Goal: Transaction & Acquisition: Download file/media

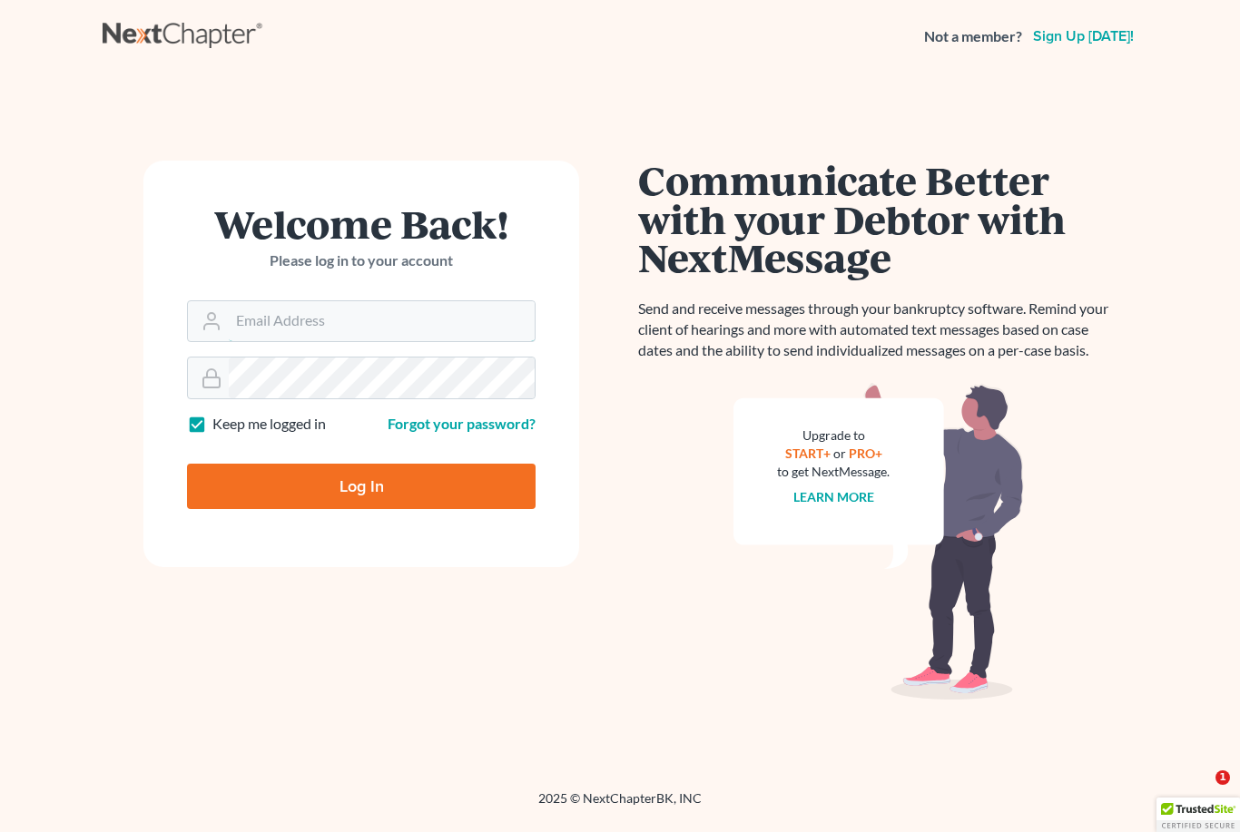
type input "[EMAIL_ADDRESS][DOMAIN_NAME]"
click at [361, 486] on input "Log In" at bounding box center [361, 486] width 349 height 45
type input "Thinking..."
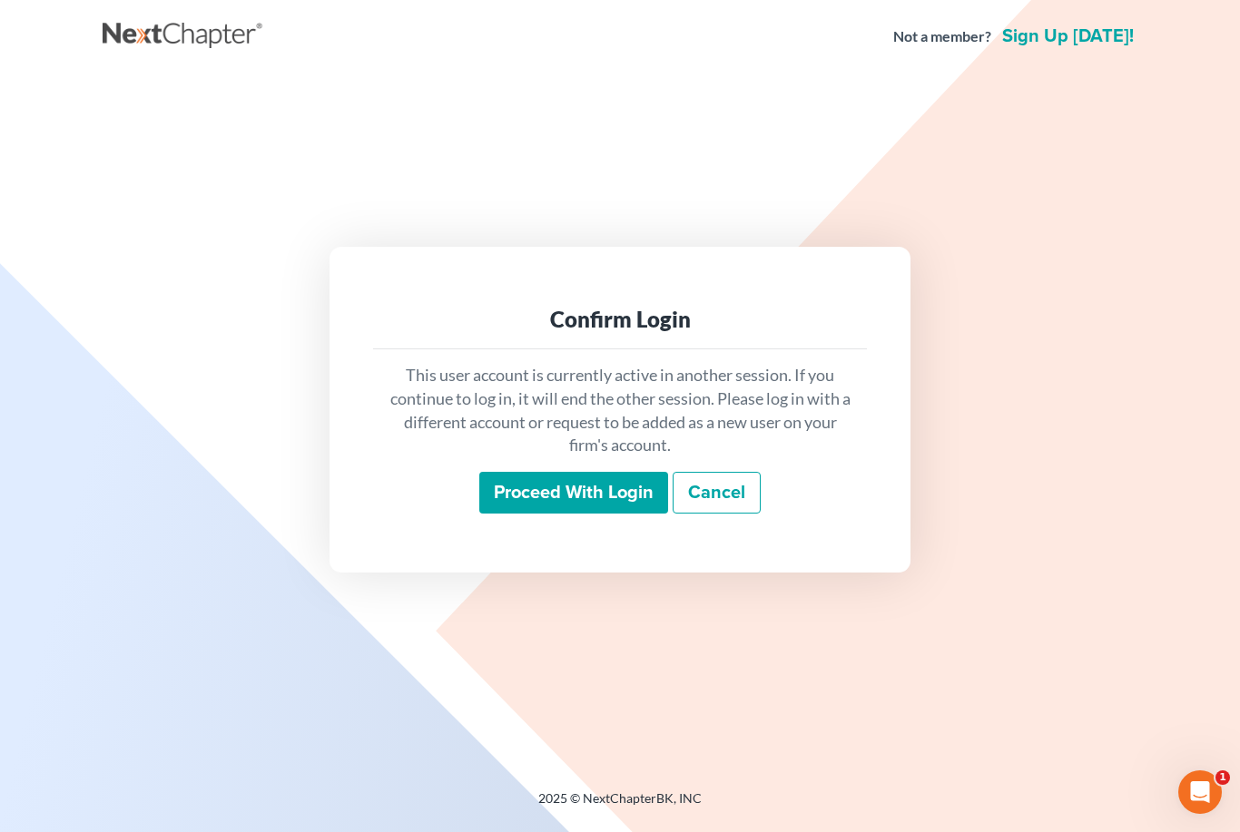
click at [569, 514] on input "Proceed with login" at bounding box center [573, 493] width 189 height 42
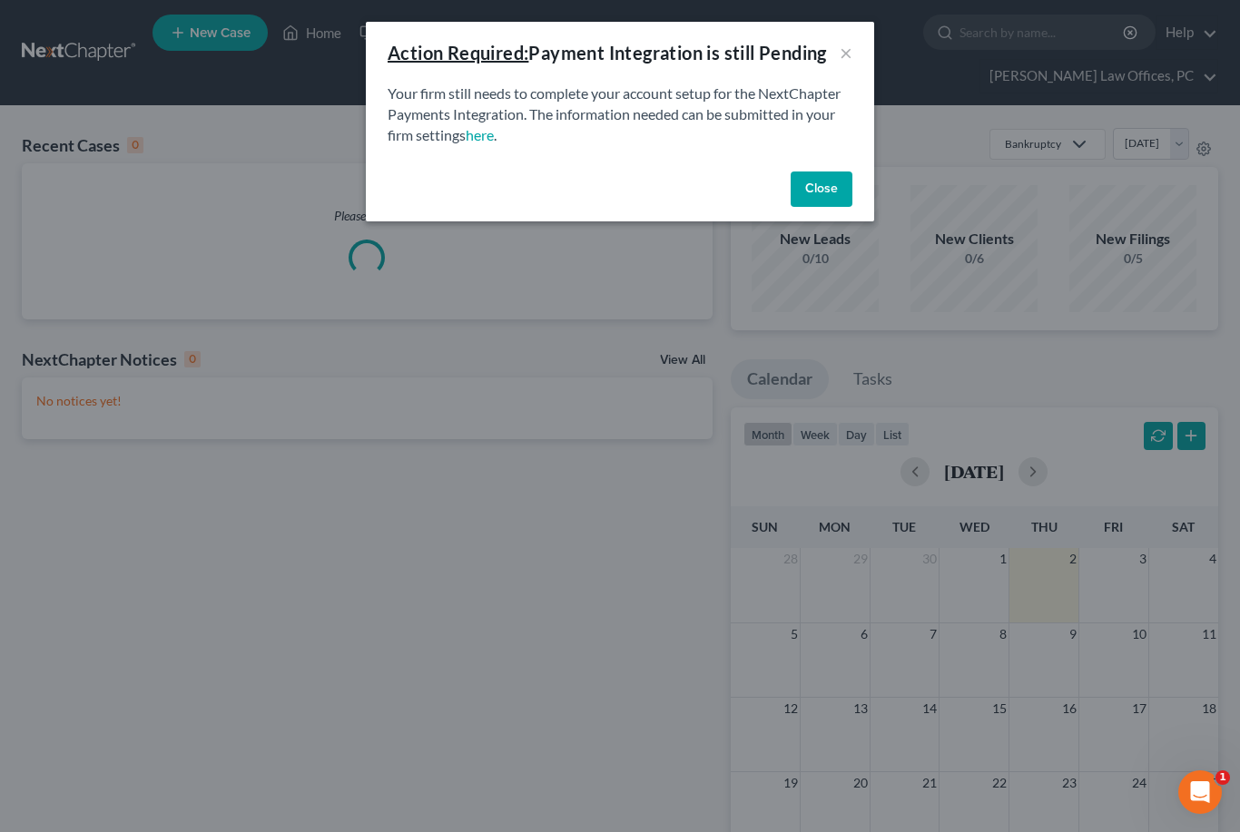
click at [825, 187] on button "Close" at bounding box center [822, 190] width 62 height 36
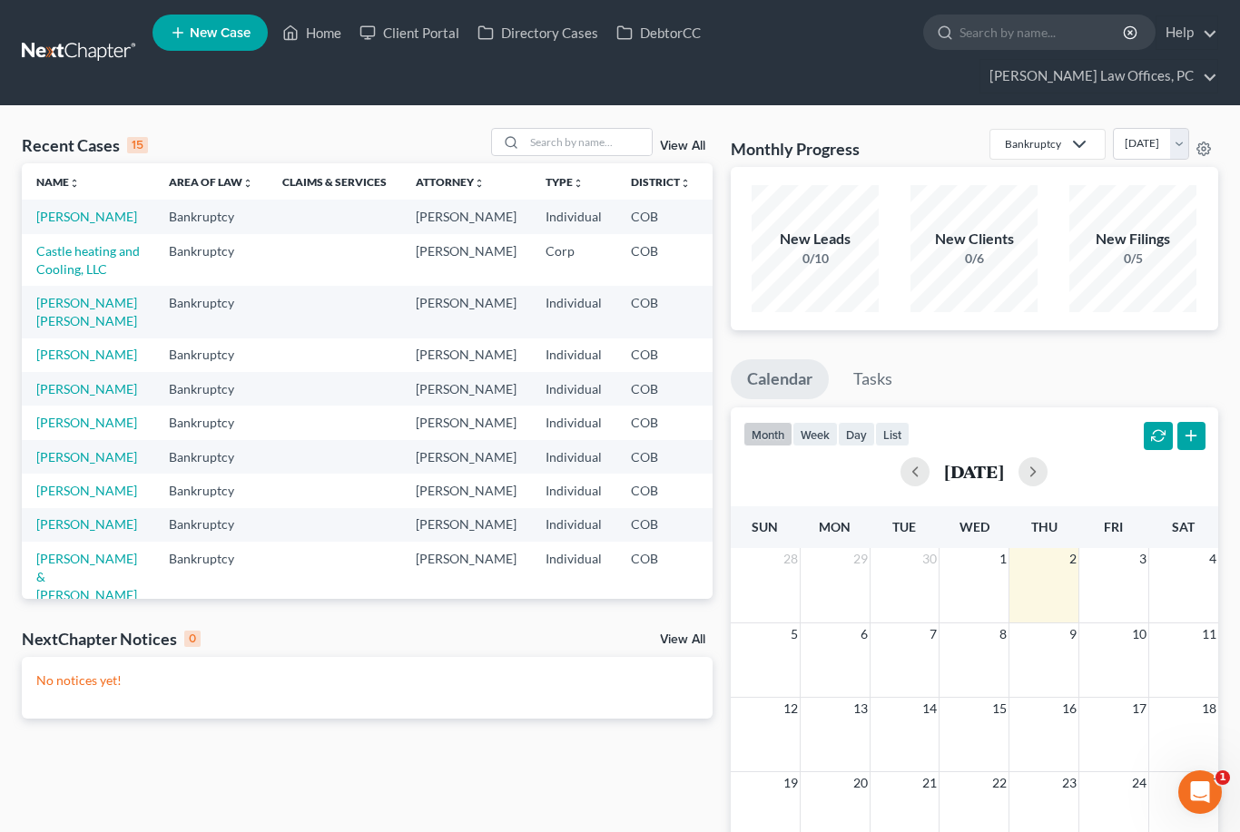
click at [58, 277] on link "Castle heating and Cooling, LLC" at bounding box center [87, 260] width 103 height 34
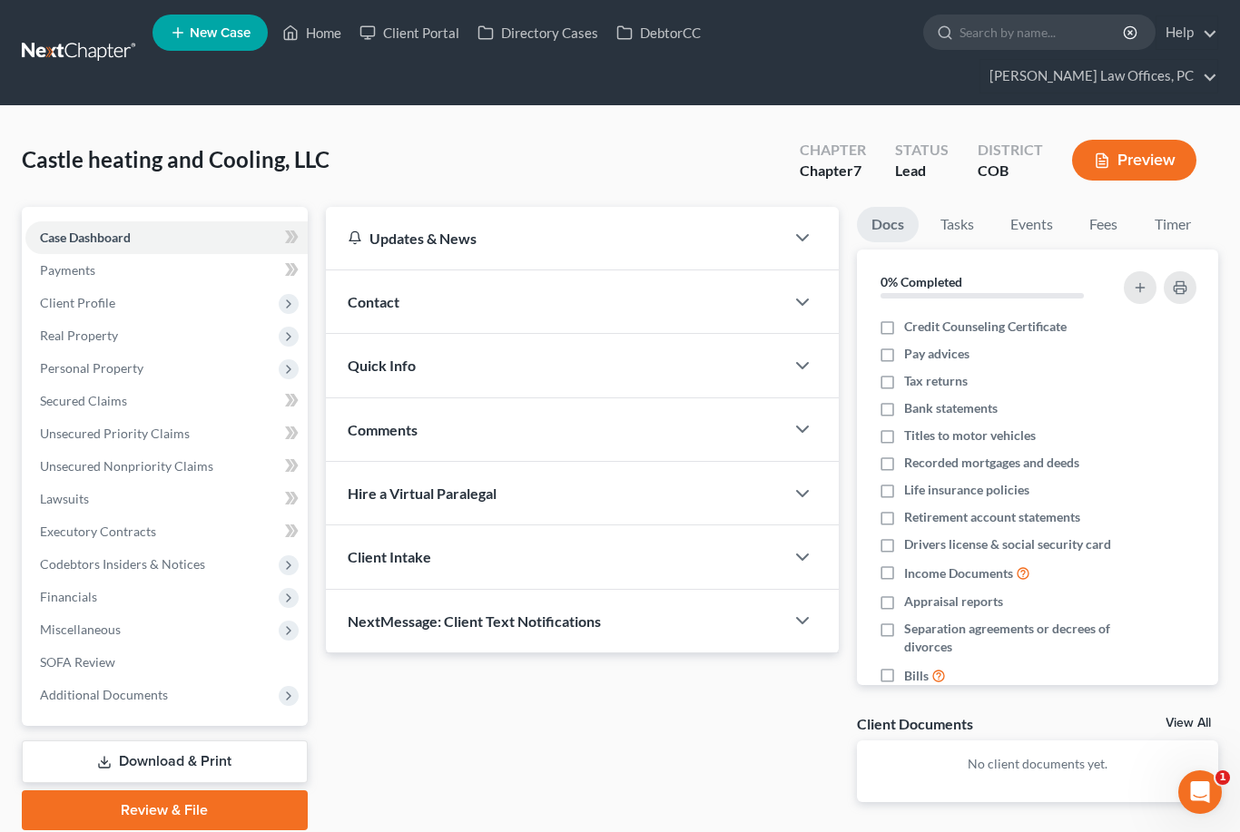
scroll to position [8, 0]
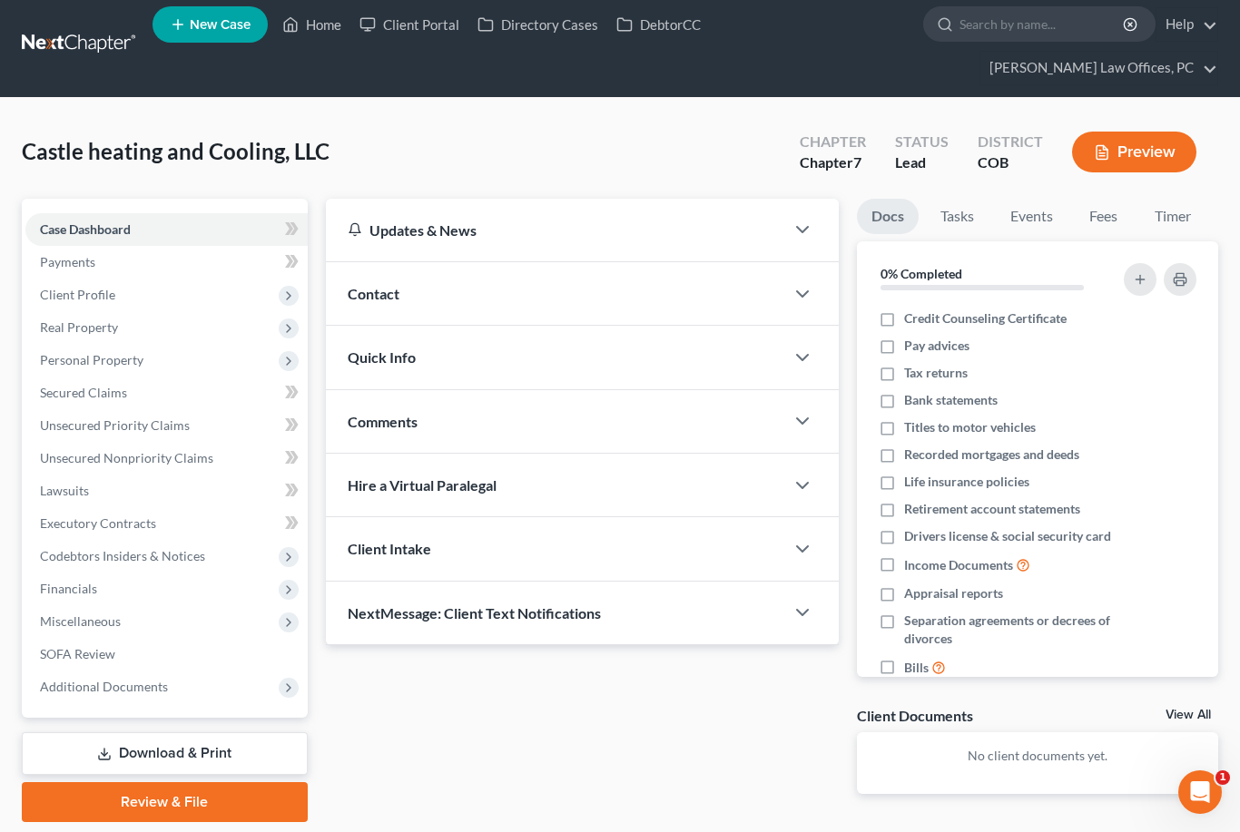
click at [236, 757] on link "Download & Print" at bounding box center [165, 753] width 286 height 43
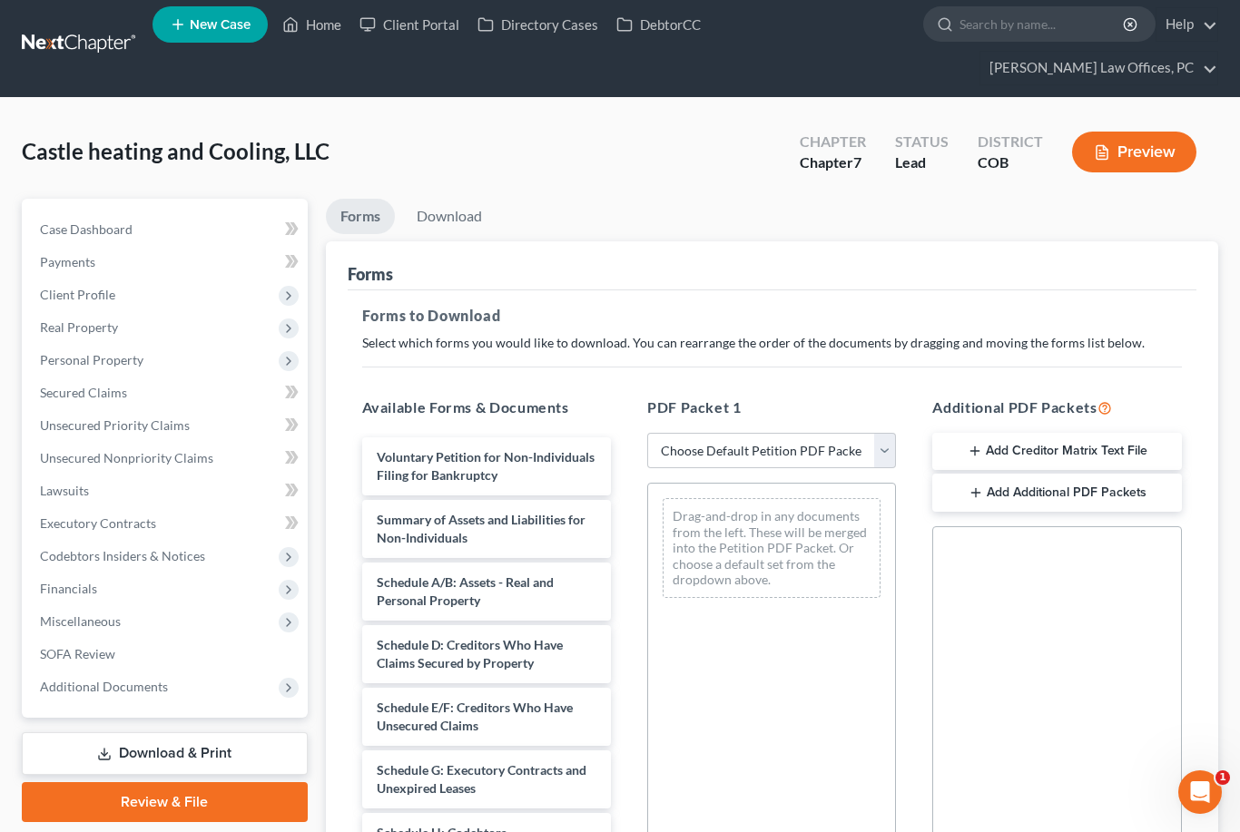
scroll to position [66, 0]
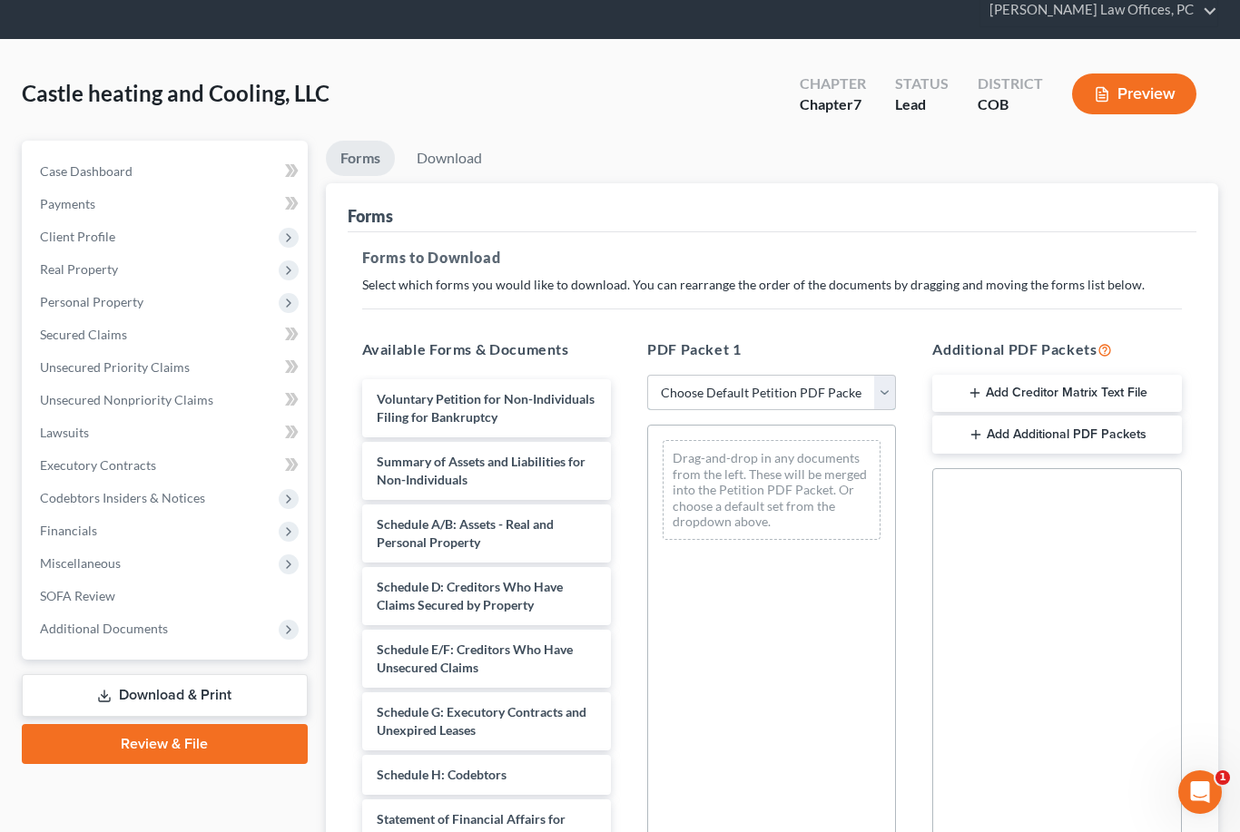
click at [851, 391] on select "Choose Default Petition PDF Packet Complete Bankruptcy Petition (all forms and …" at bounding box center [771, 393] width 249 height 36
select select "0"
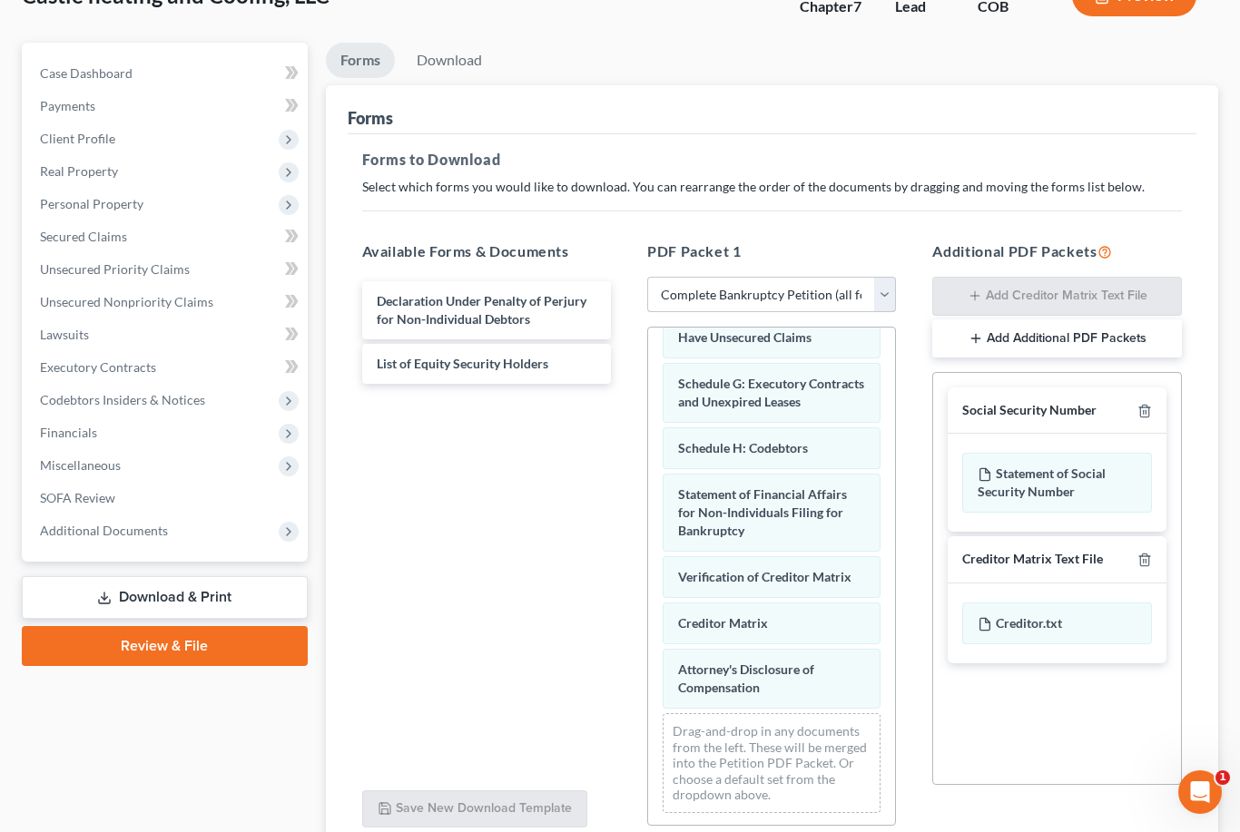
scroll to position [161, 0]
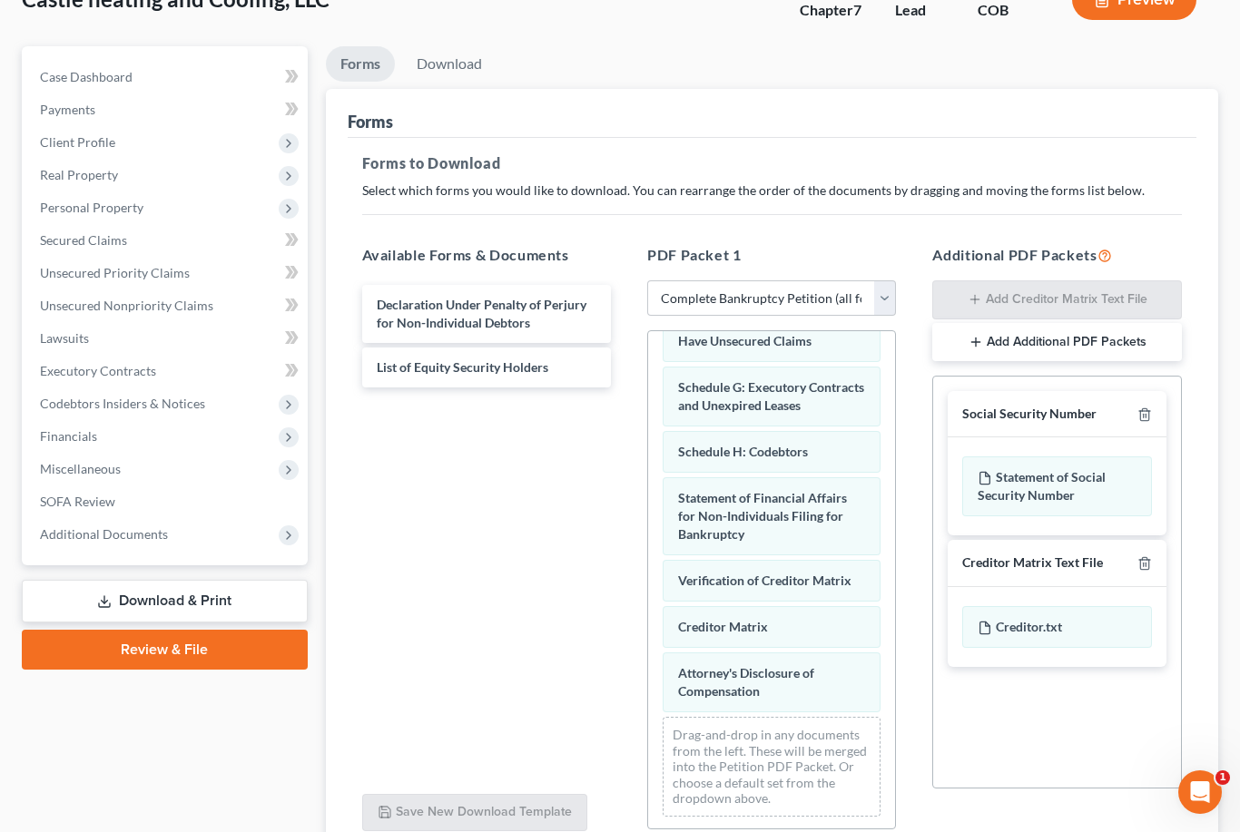
click at [152, 548] on span "Additional Documents" at bounding box center [166, 534] width 282 height 33
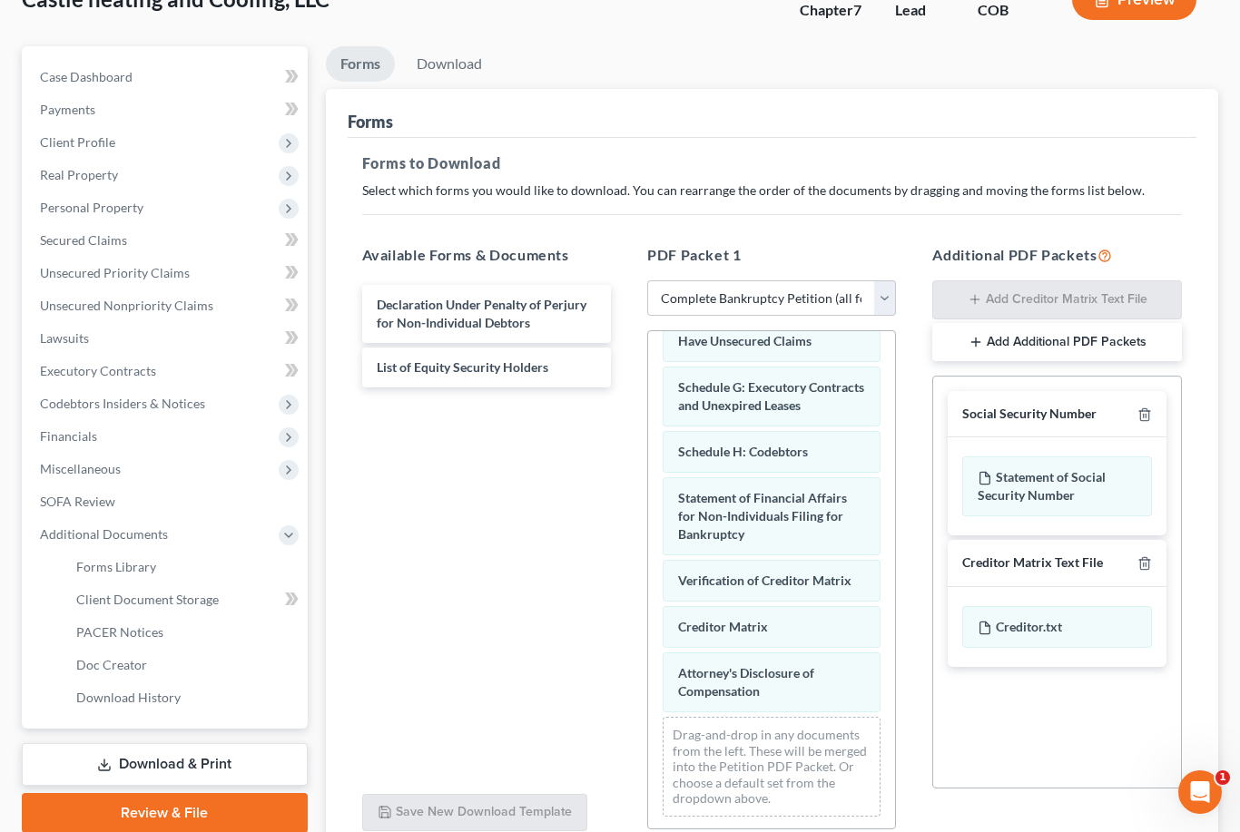
click at [198, 608] on link "Client Document Storage" at bounding box center [185, 600] width 246 height 33
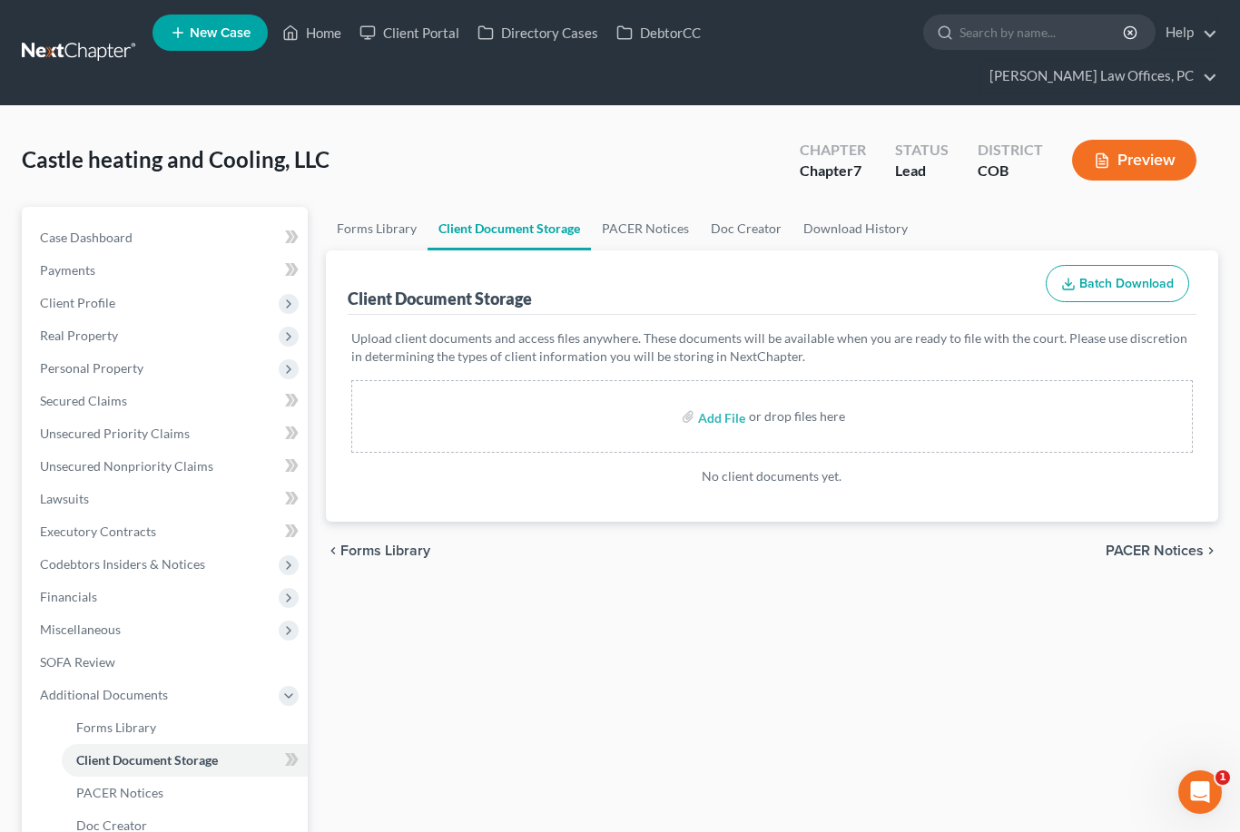
click at [719, 418] on input "file" at bounding box center [720, 416] width 44 height 33
type input "C:\fakepath\Corpresfilebk.pdf"
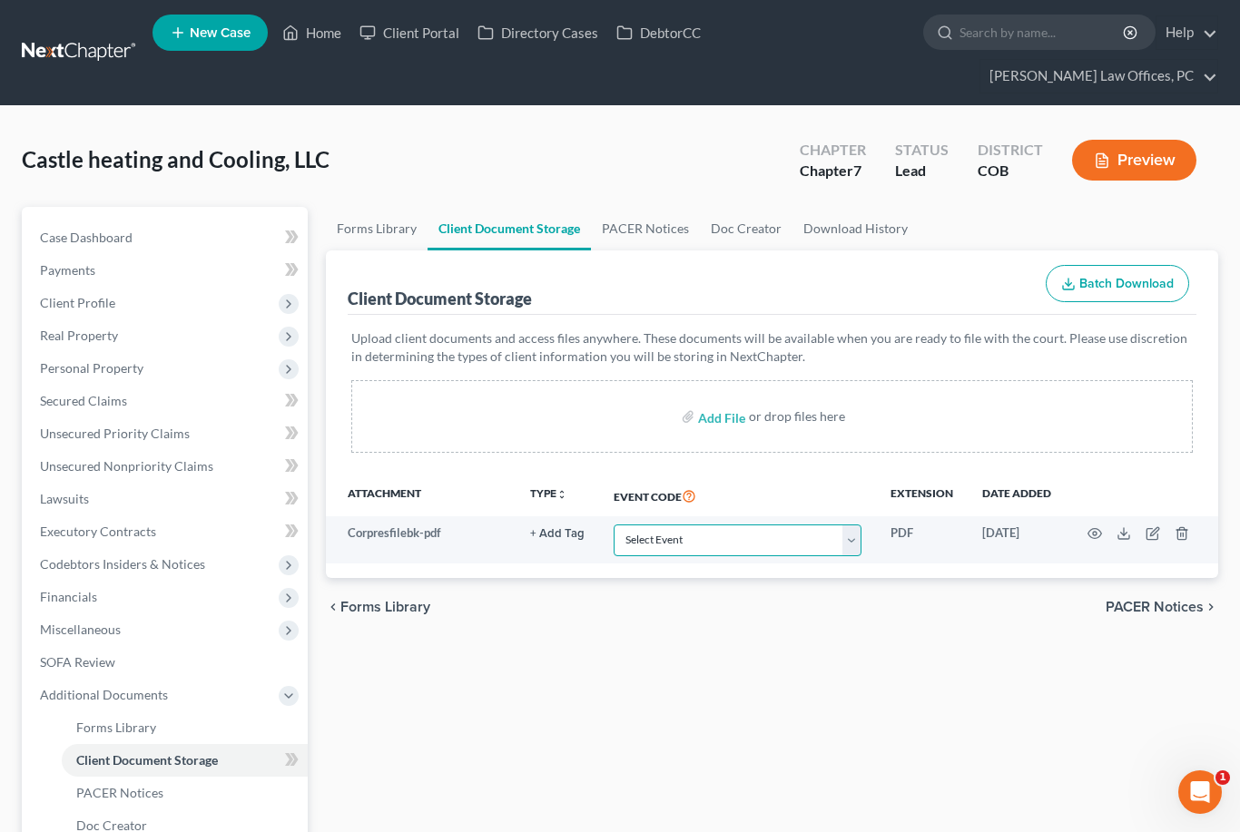
click at [854, 543] on select "Select Event 1009-1.1 Notice of Amendments 20 Largest Unsecured Creditors Amend…" at bounding box center [738, 541] width 248 height 32
select select "22"
click at [732, 424] on input "file" at bounding box center [720, 416] width 44 height 33
type input "C:\fakepath\ProfitandLoss 2024.22.5 New.pdf"
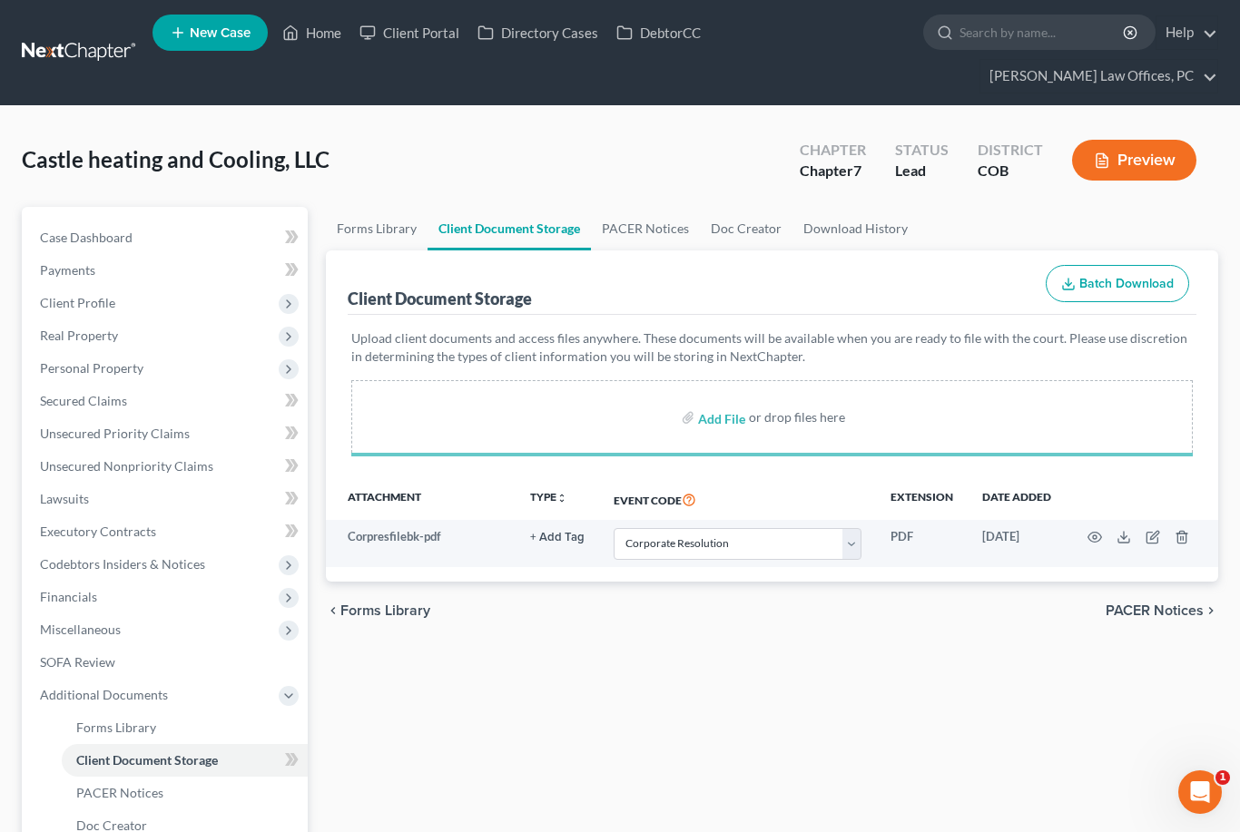
select select "22"
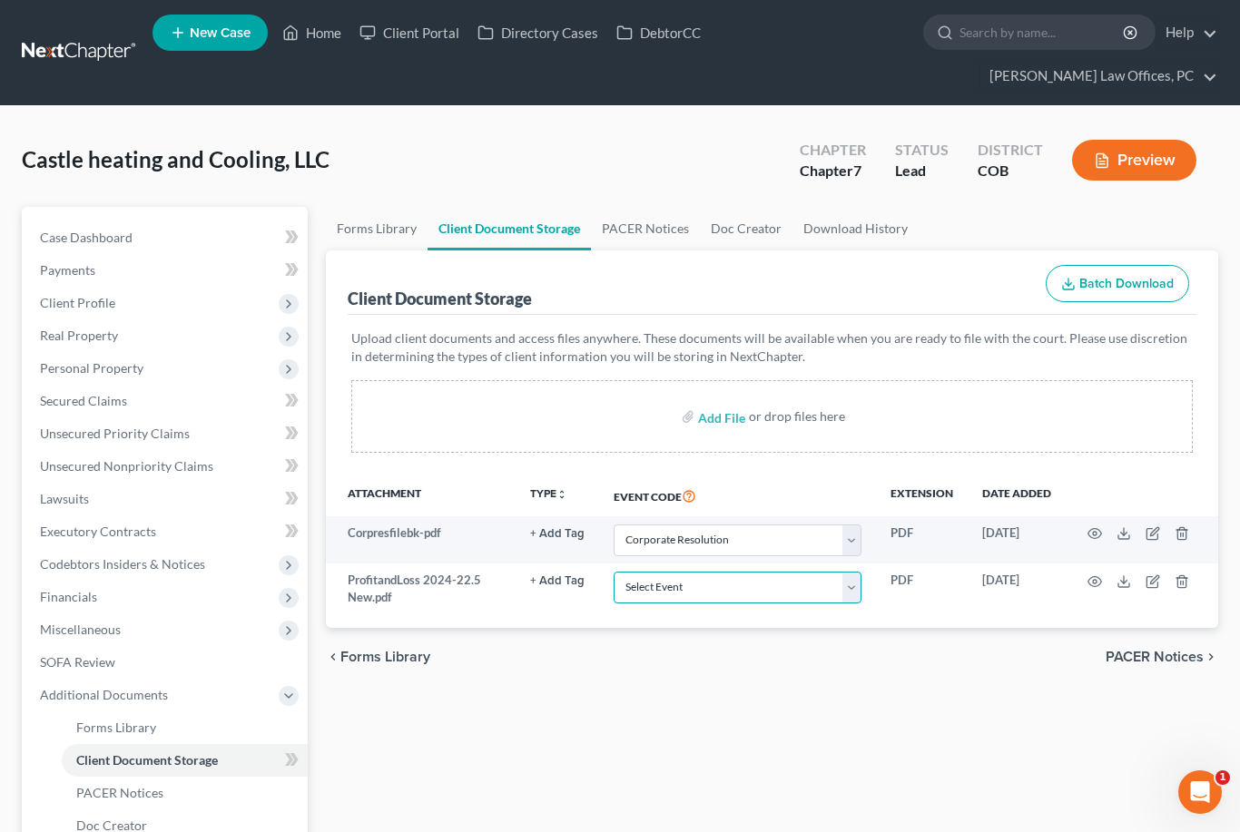
click at [859, 595] on select "Select Event 1009-1.1 Notice of Amendments 20 Largest Unsecured Creditors Amend…" at bounding box center [738, 588] width 248 height 32
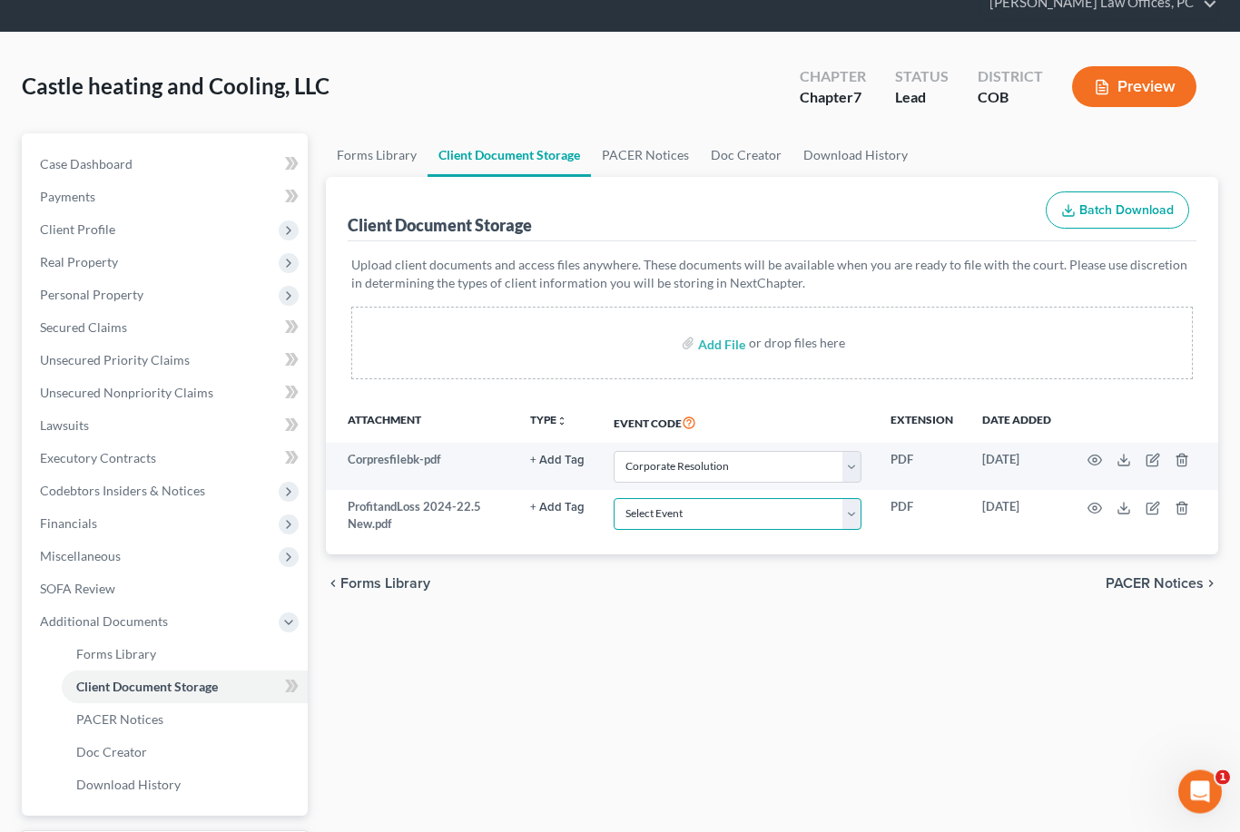
scroll to position [172, 0]
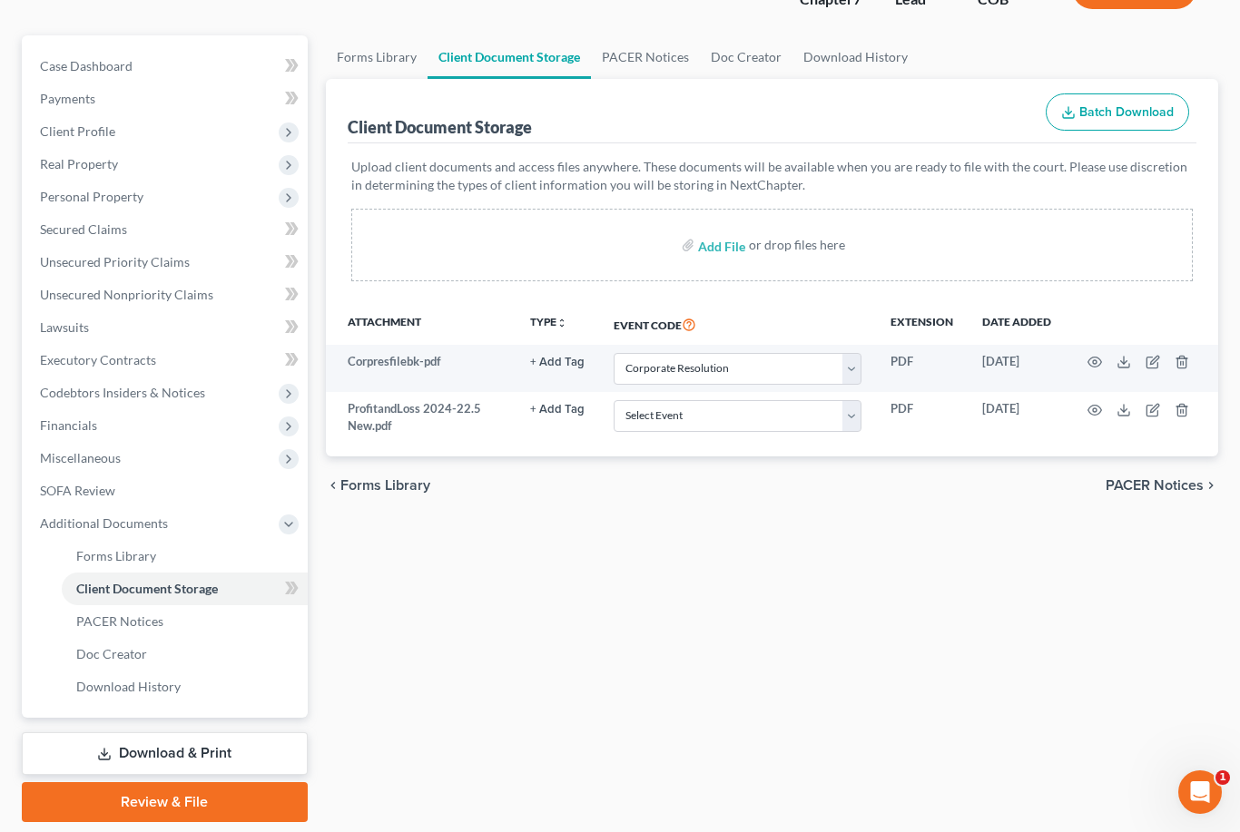
click at [217, 754] on link "Download & Print" at bounding box center [165, 753] width 286 height 43
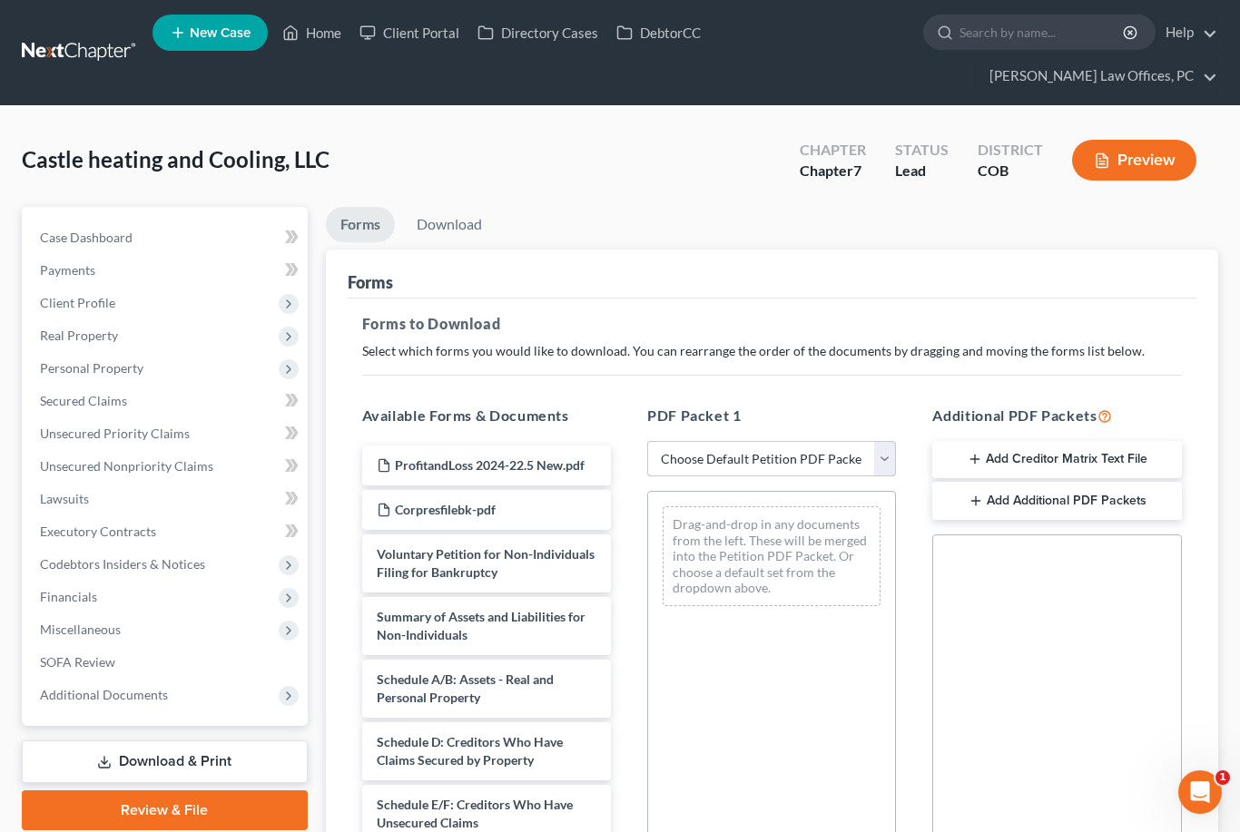
click at [849, 464] on select "Choose Default Petition PDF Packet Complete Bankruptcy Petition (all forms and …" at bounding box center [771, 459] width 249 height 36
select select "0"
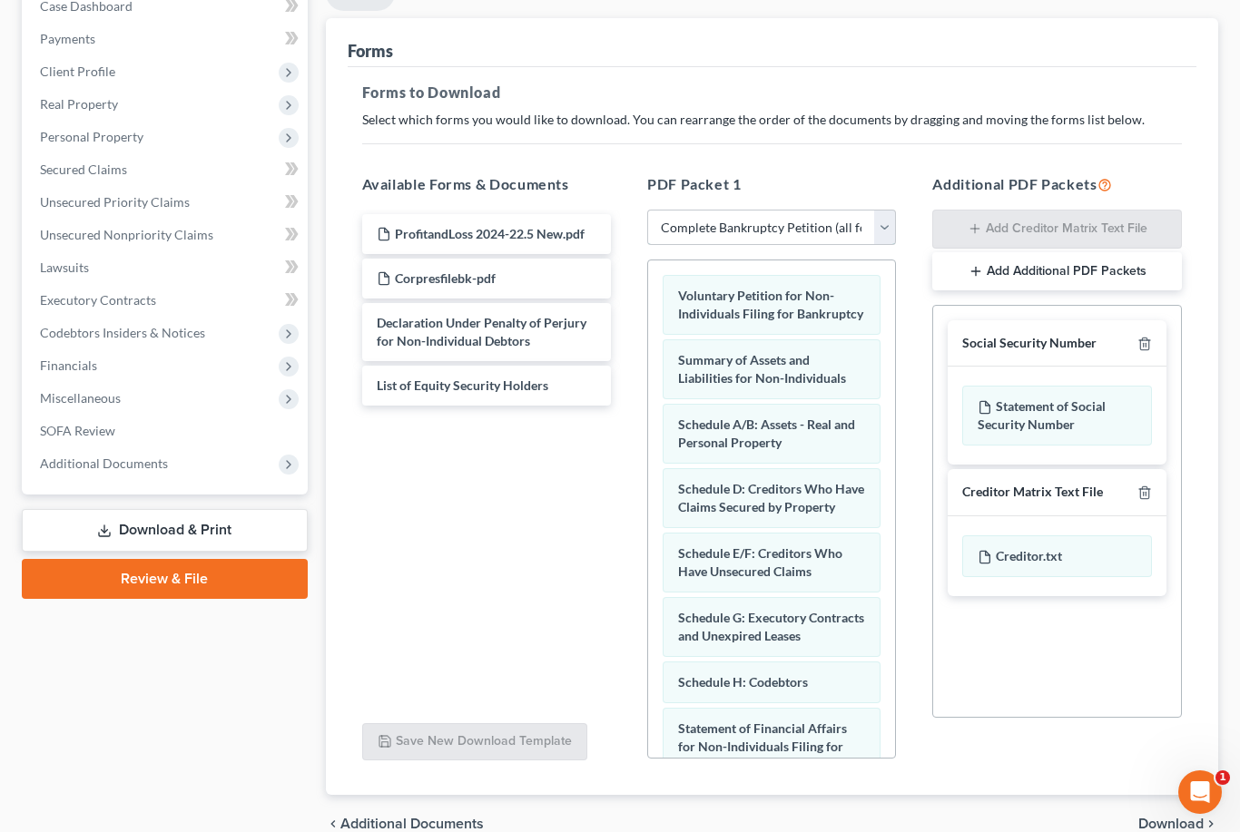
scroll to position [262, 0]
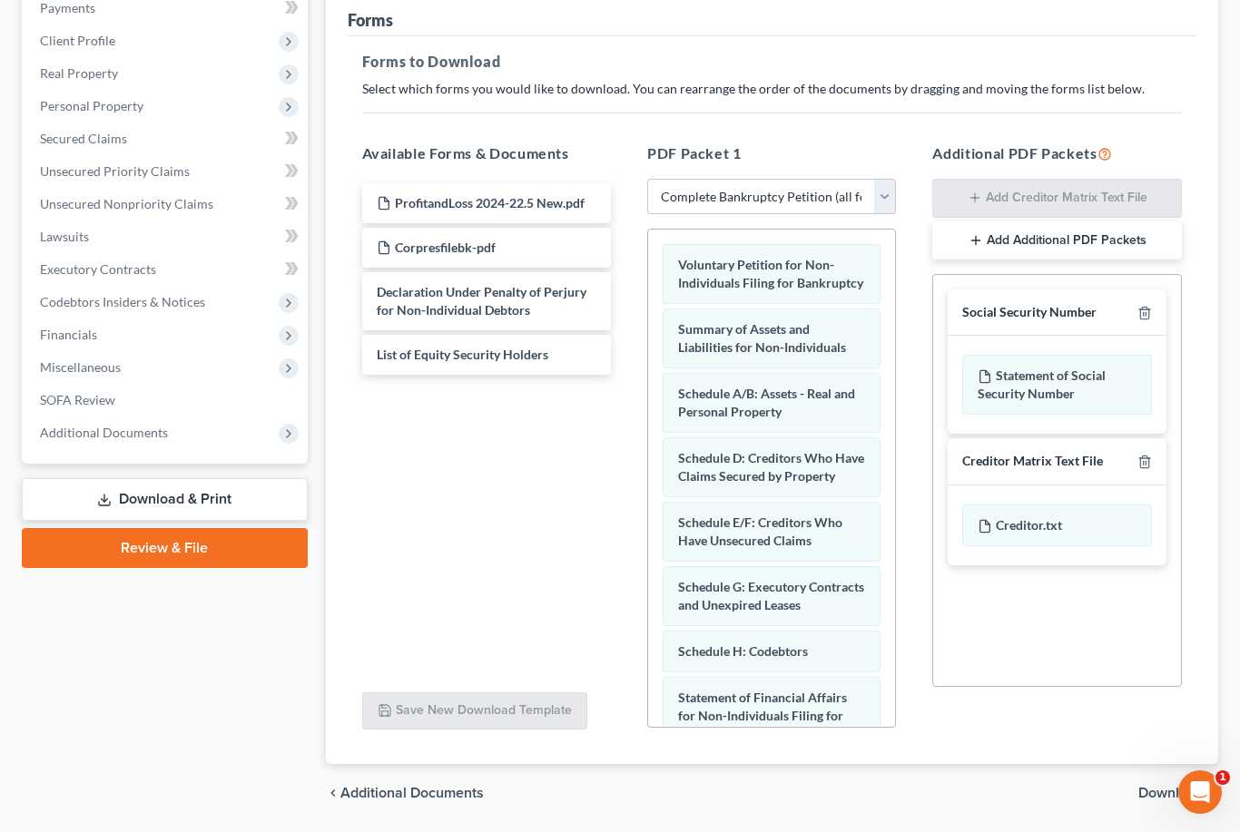
click at [1188, 799] on span "Download" at bounding box center [1170, 793] width 65 height 15
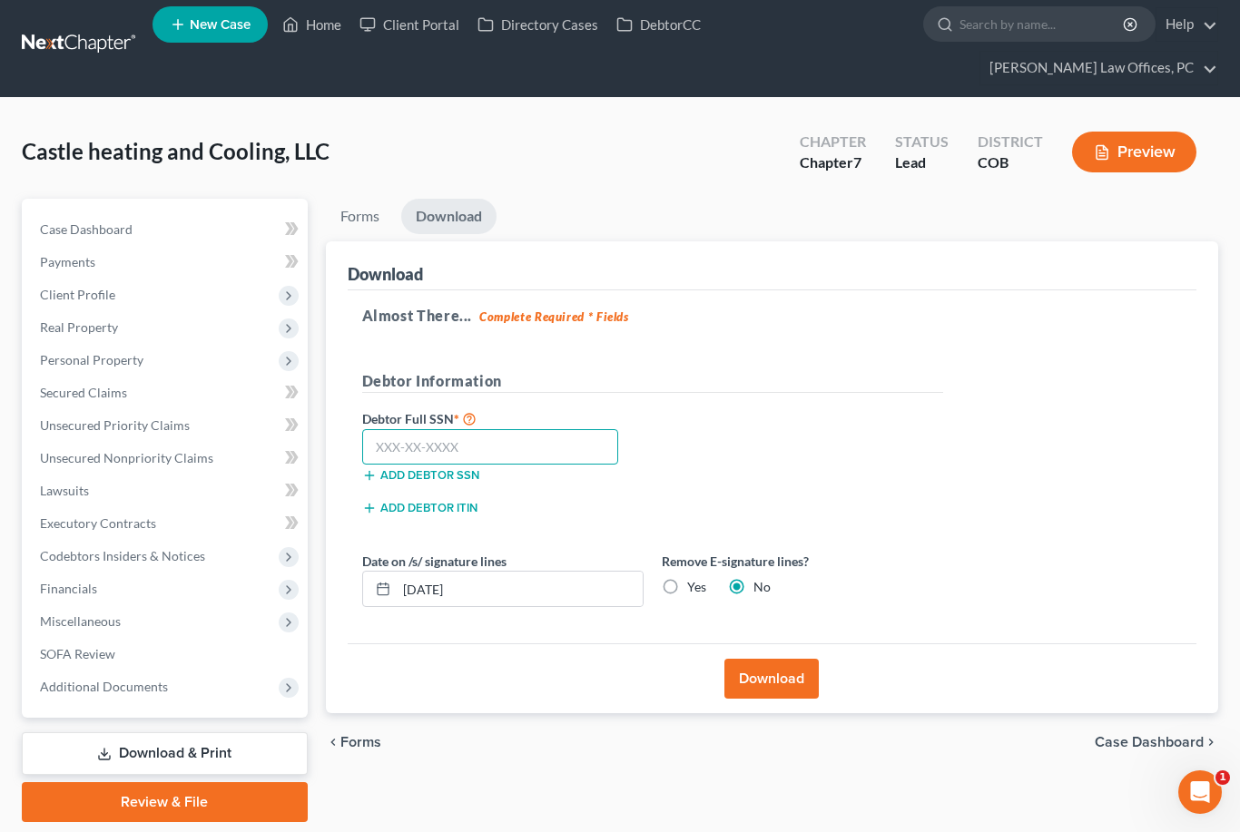
click at [506, 449] on input "text" at bounding box center [490, 447] width 257 height 36
type input "123-45-6789"
click at [795, 693] on button "Download" at bounding box center [771, 679] width 94 height 40
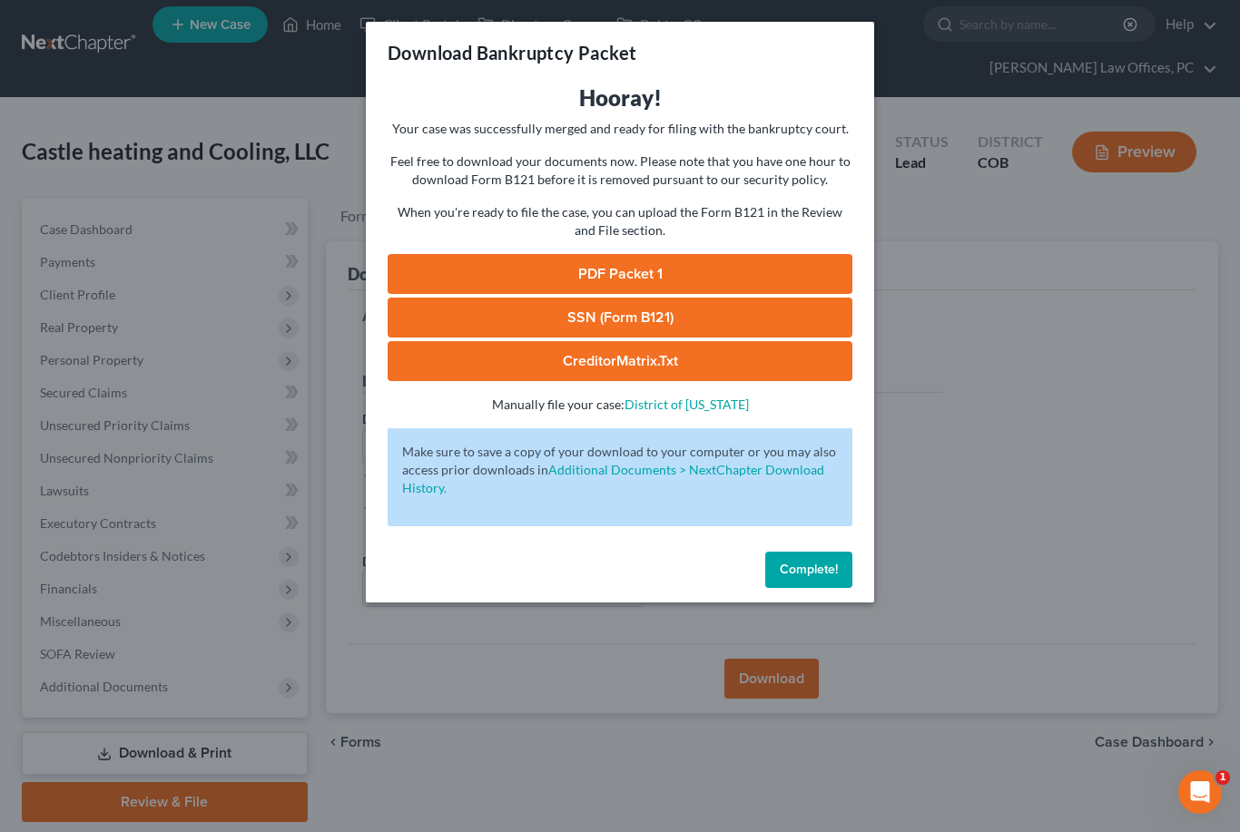
click at [663, 261] on link "PDF Packet 1" at bounding box center [620, 274] width 465 height 40
